Goal: Information Seeking & Learning: Learn about a topic

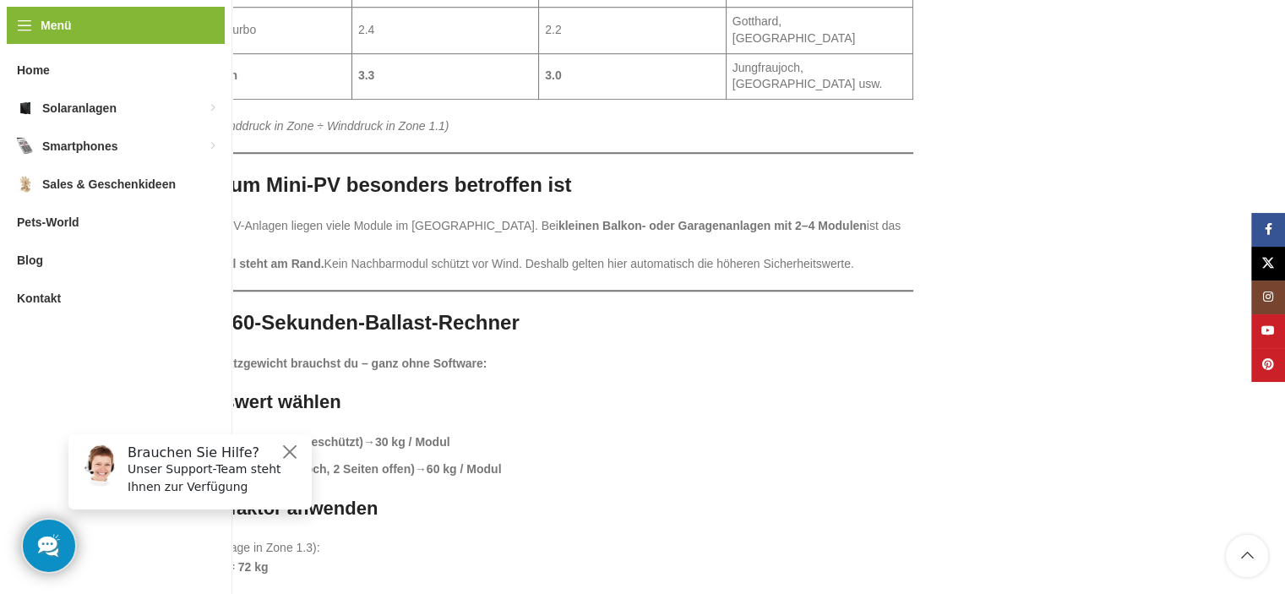
scroll to position [1351, 0]
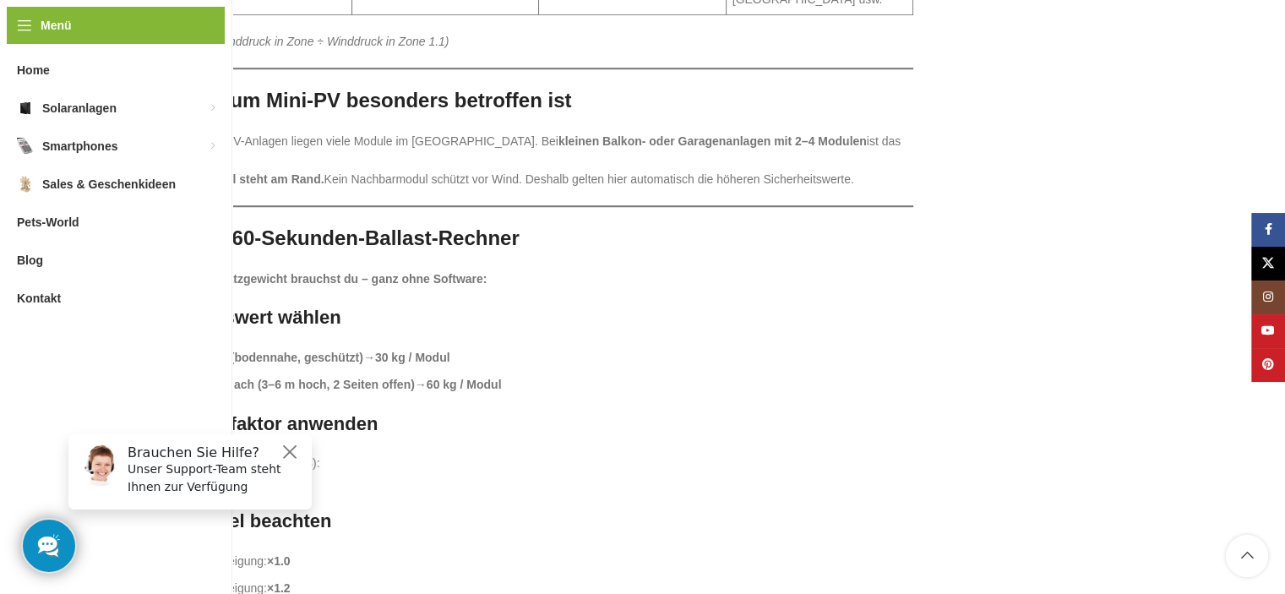
click at [520, 454] on p "(z. B. für Garage in Zone 1.3): 60 kg × 1.2 = 72 kg" at bounding box center [539, 473] width 749 height 38
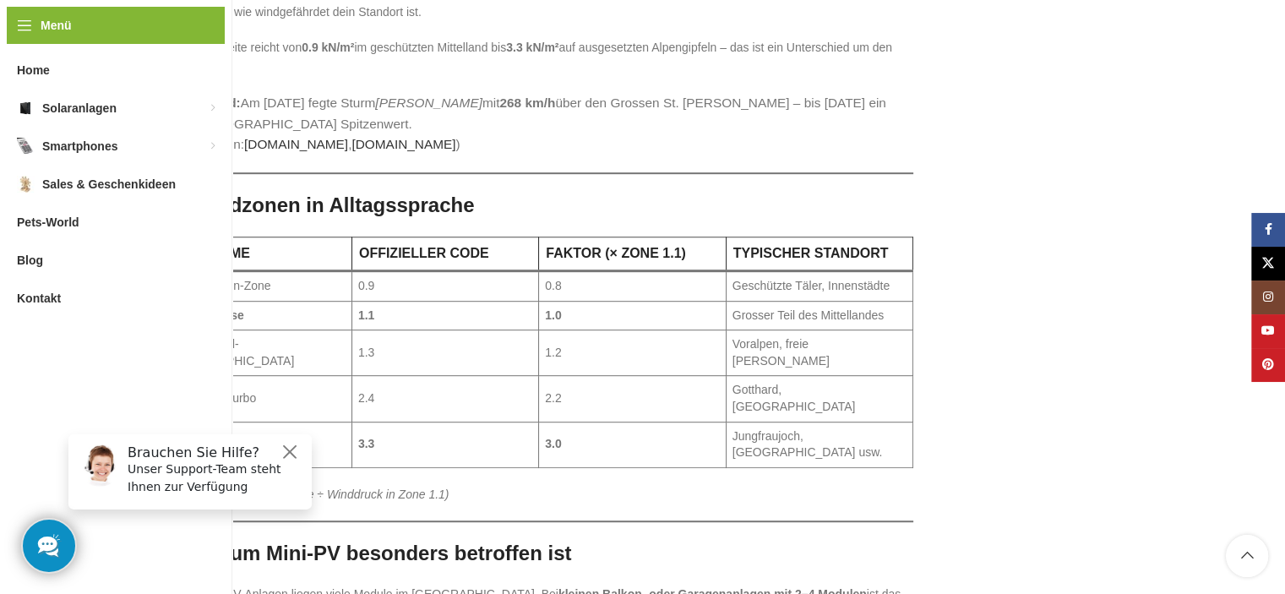
scroll to position [929, 0]
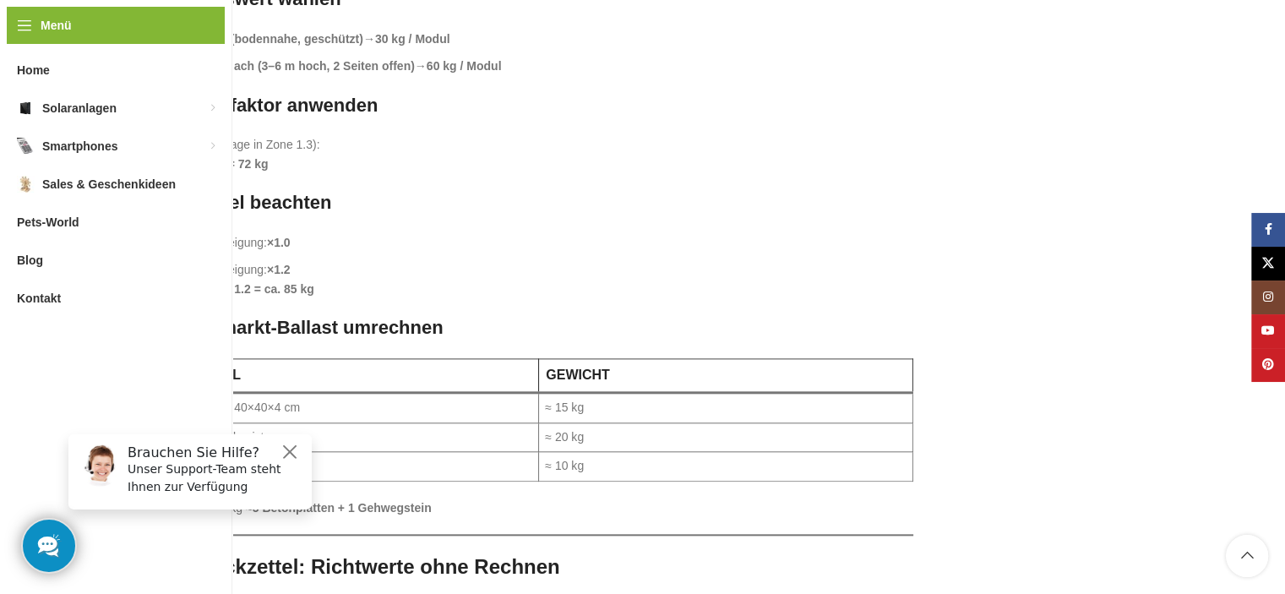
scroll to position [1689, 0]
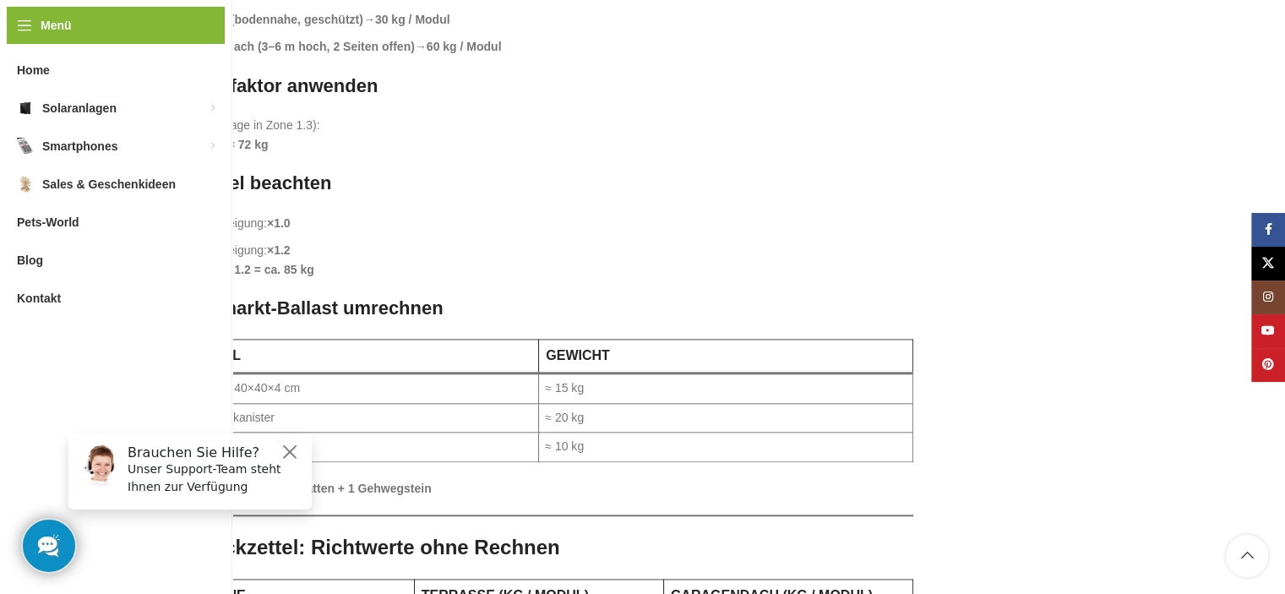
drag, startPoint x: 510, startPoint y: 133, endPoint x: 510, endPoint y: 144, distance: 10.1
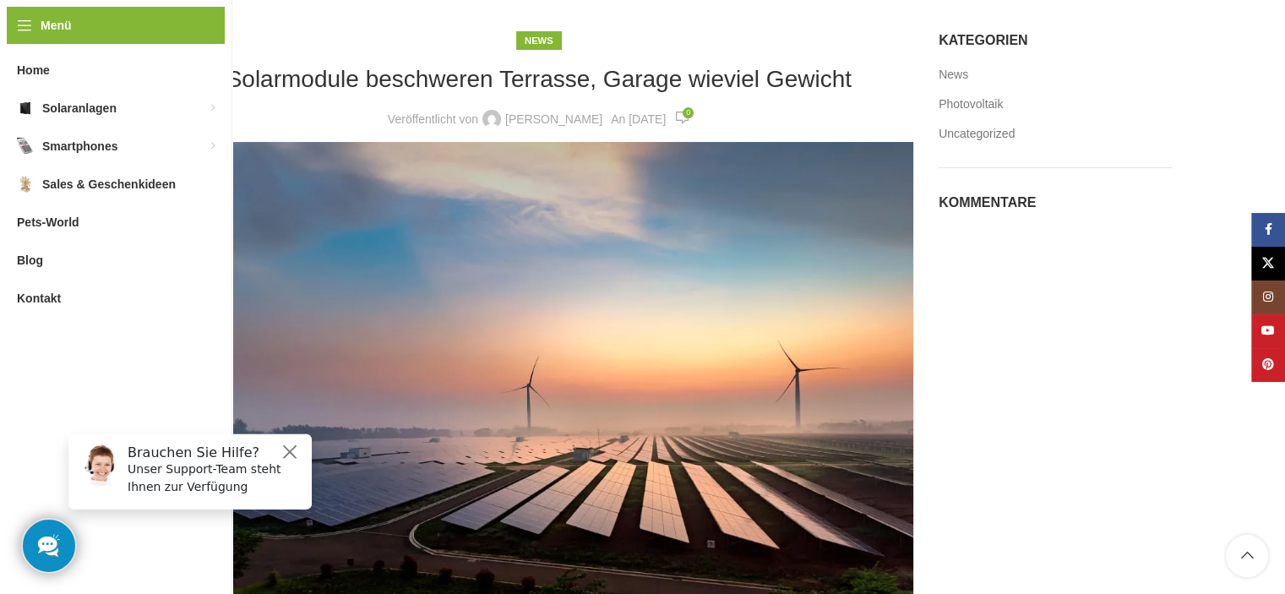
scroll to position [84, 0]
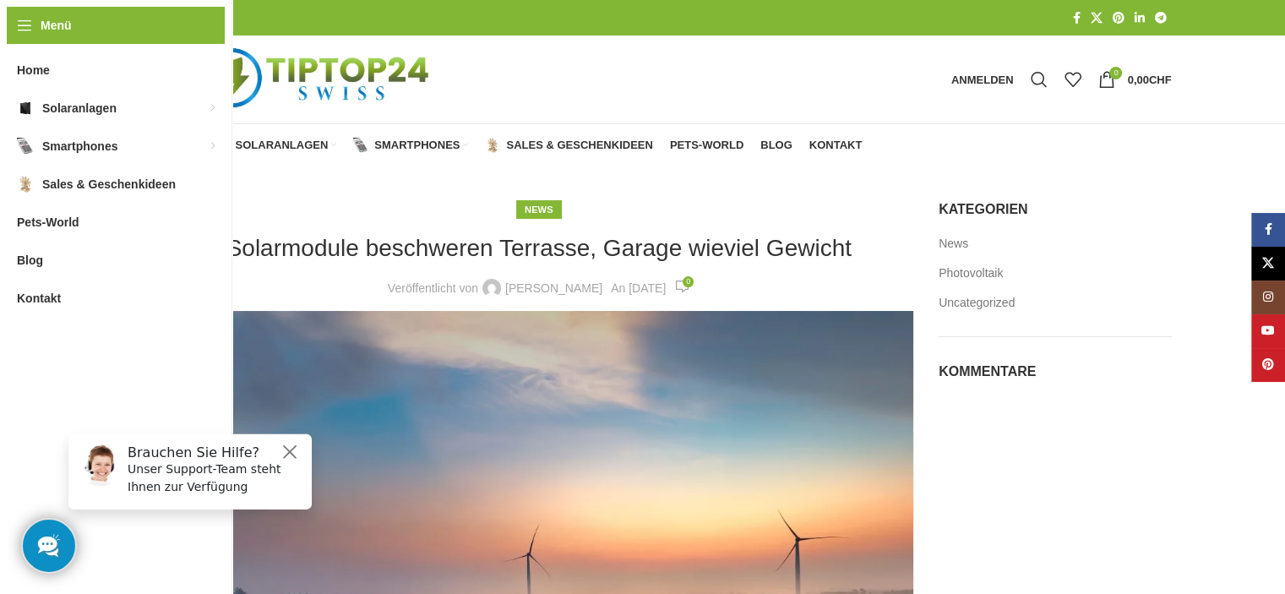
click at [635, 79] on div at bounding box center [711, 79] width 463 height 88
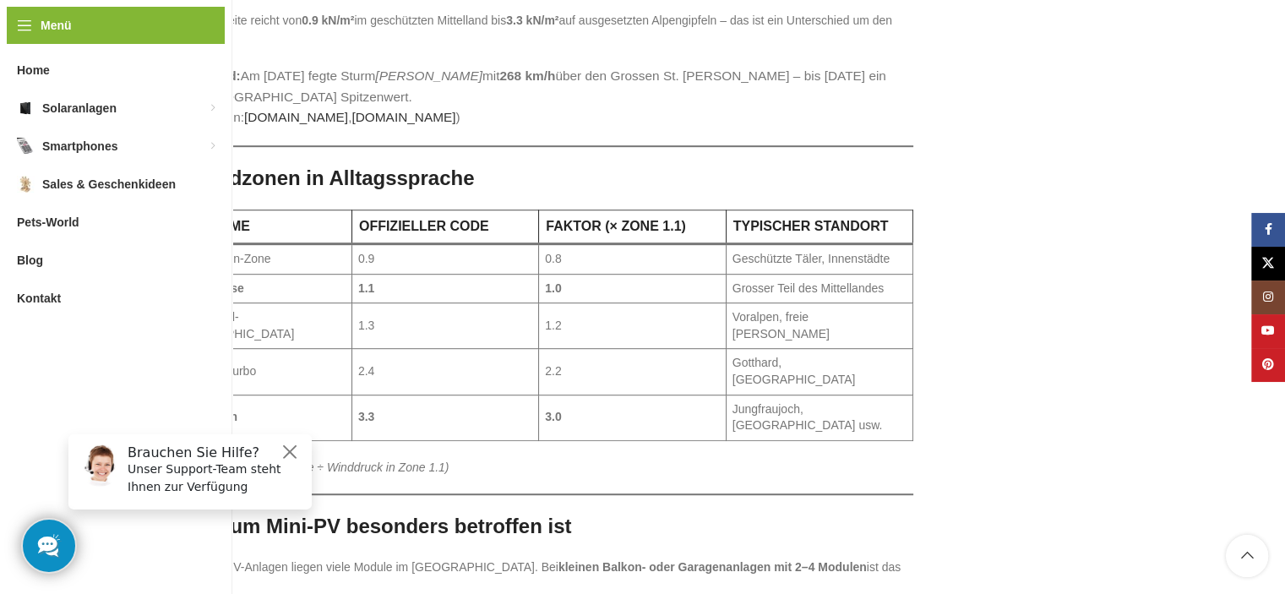
scroll to position [1098, 0]
